Goal: Navigation & Orientation: Find specific page/section

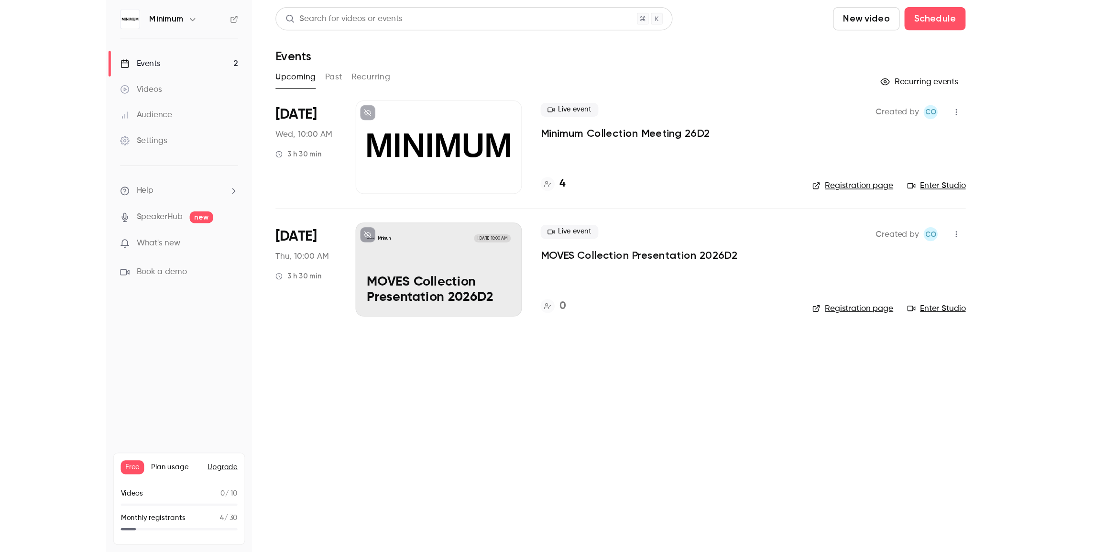
scroll to position [2, 0]
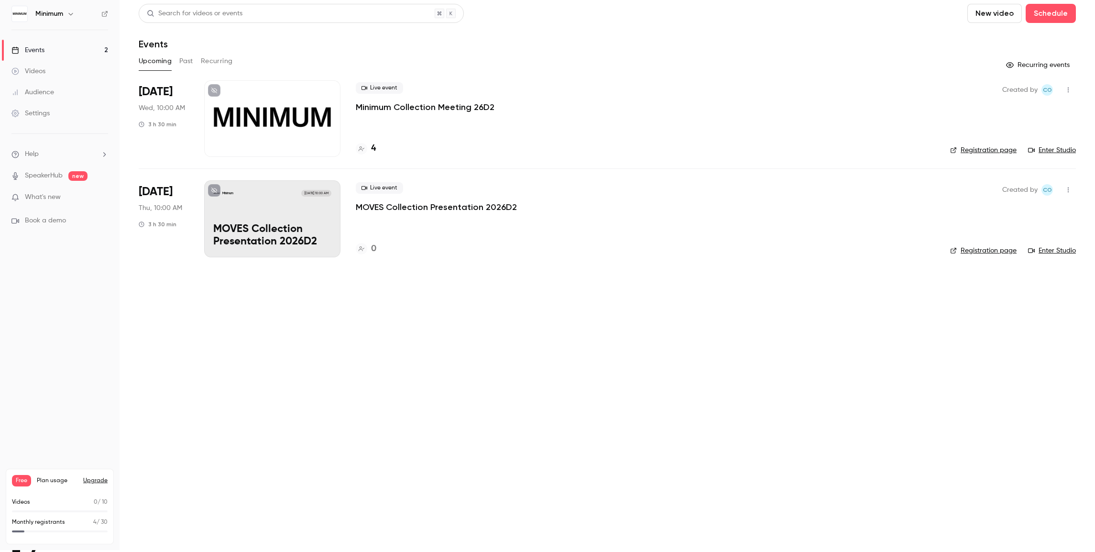
click at [239, 112] on div at bounding box center [272, 118] width 136 height 77
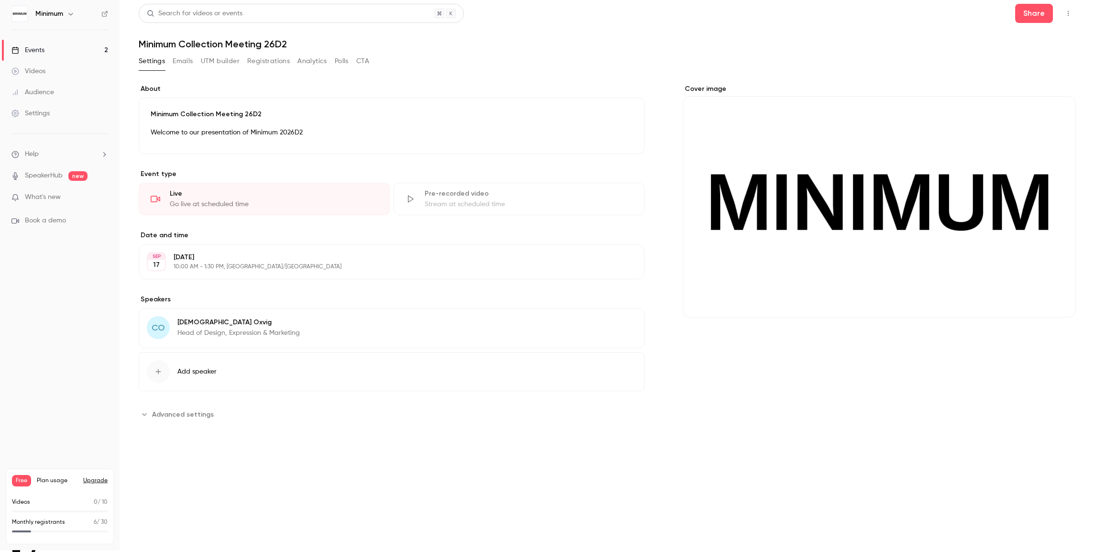
click at [273, 63] on button "Registrations" at bounding box center [268, 61] width 43 height 15
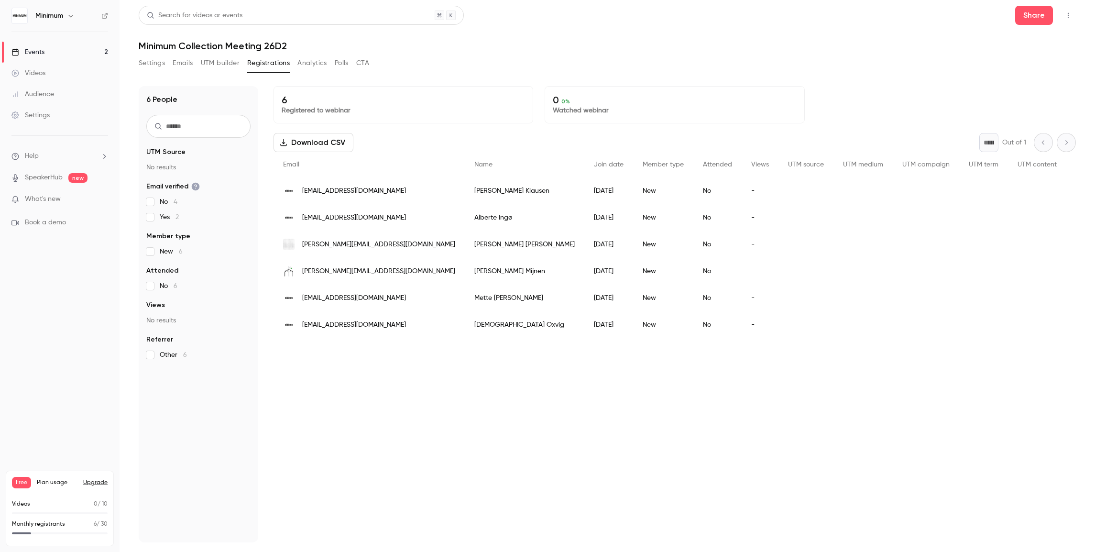
click at [56, 52] on link "Events 2" at bounding box center [60, 52] width 120 height 21
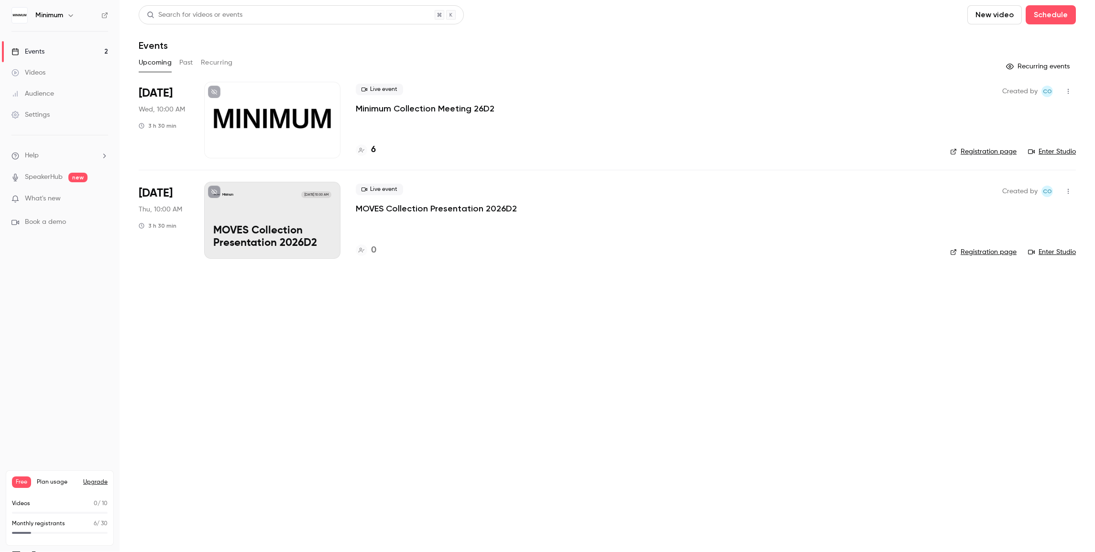
scroll to position [3, 0]
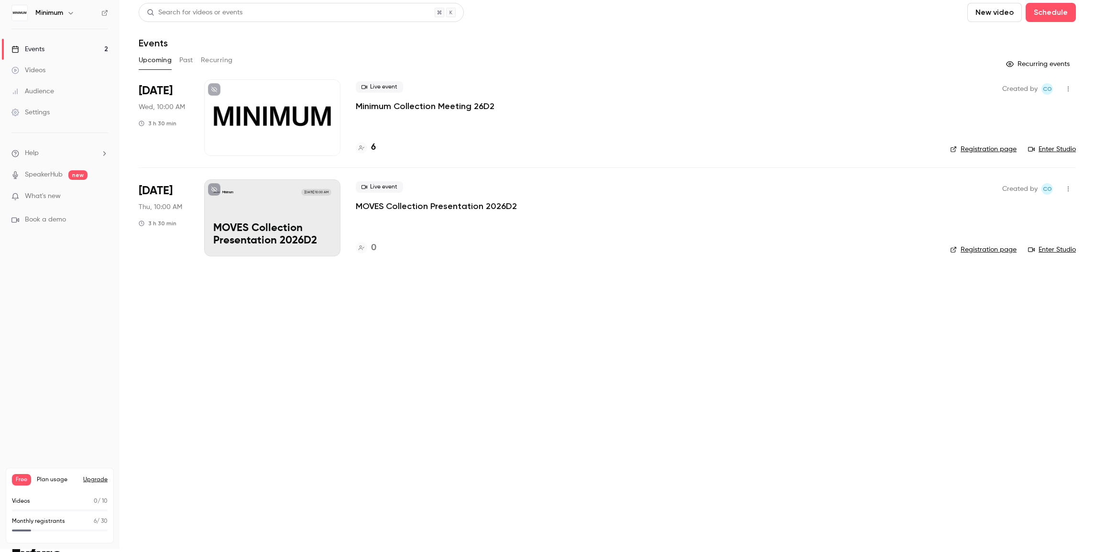
click at [723, 153] on link "Enter Studio" at bounding box center [1052, 149] width 48 height 10
